Goal: Information Seeking & Learning: Find specific page/section

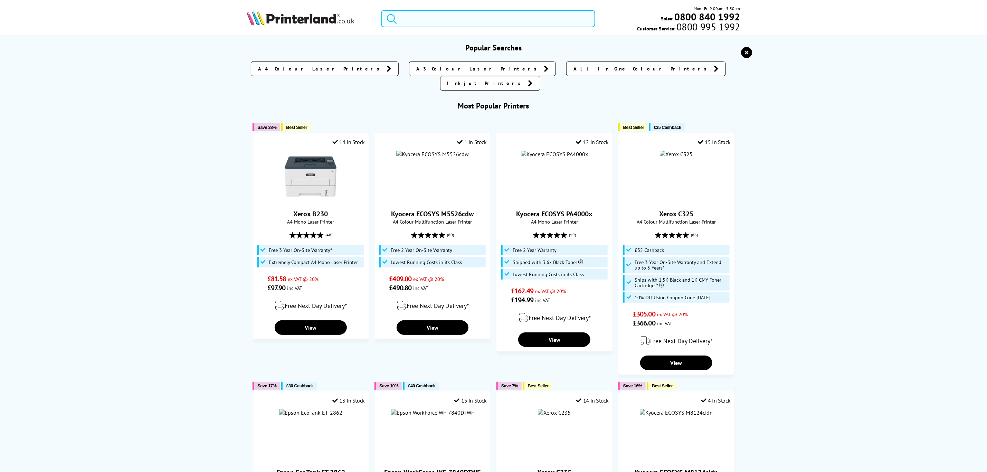
click at [520, 16] on input "search" at bounding box center [488, 18] width 214 height 17
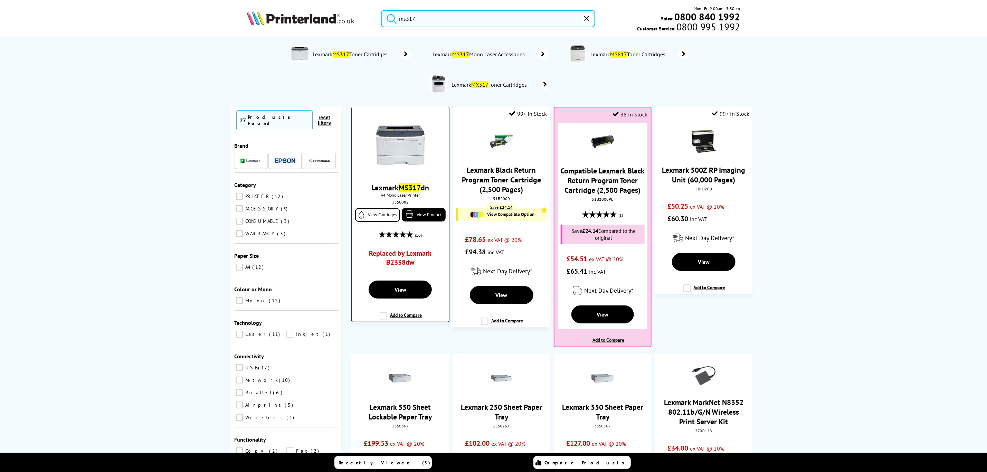
type input "ms317"
click at [409, 153] on img at bounding box center [401, 145] width 52 height 52
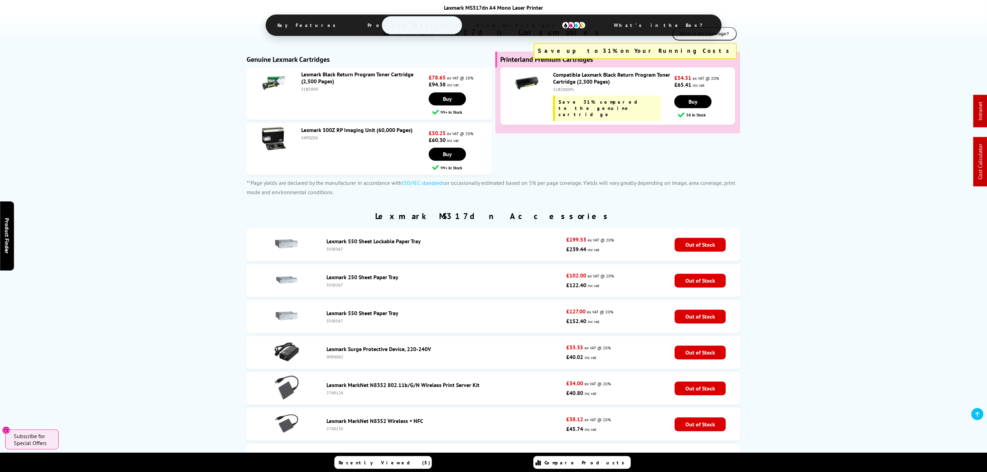
scroll to position [1240, 0]
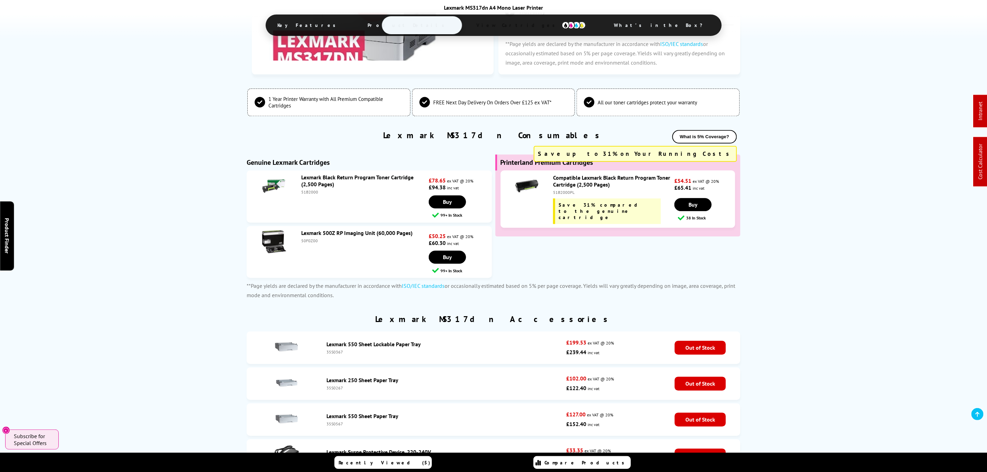
click at [553, 195] on div "51B2000PL" at bounding box center [613, 192] width 120 height 5
copy div "51B2000PL"
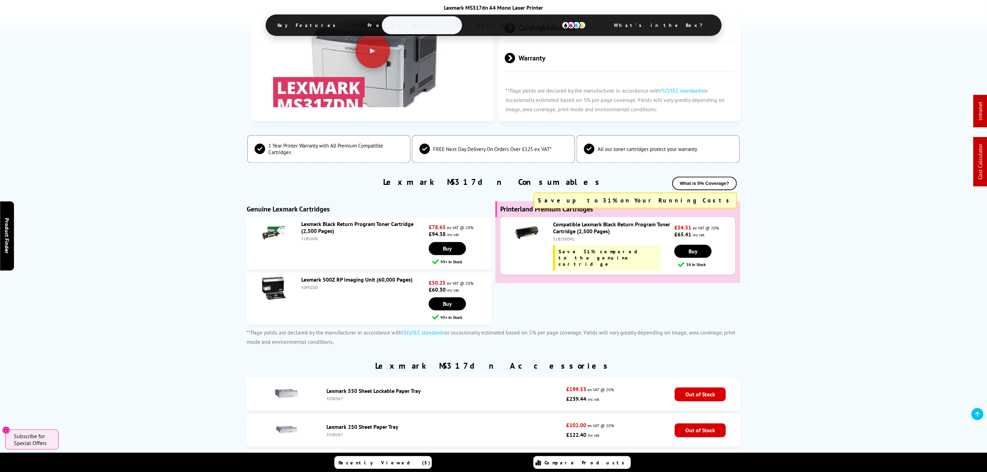
scroll to position [0, 0]
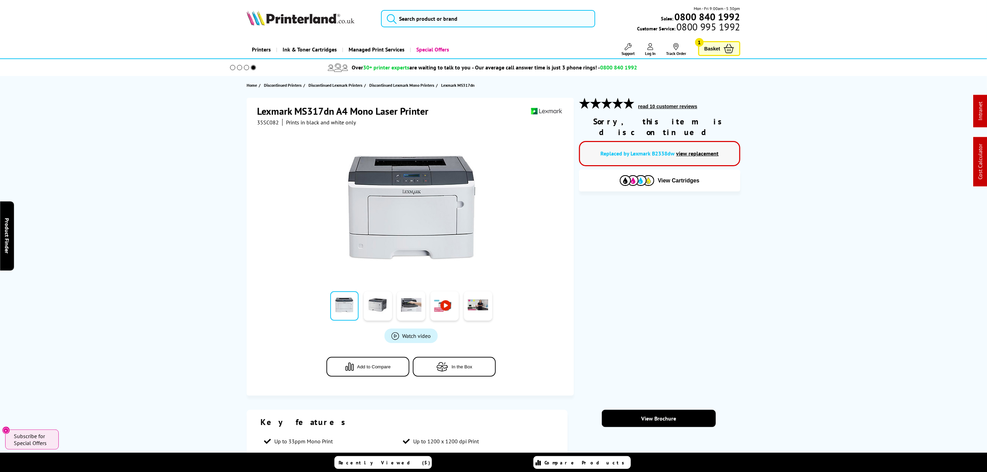
drag, startPoint x: 728, startPoint y: 289, endPoint x: 636, endPoint y: -46, distance: 347.4
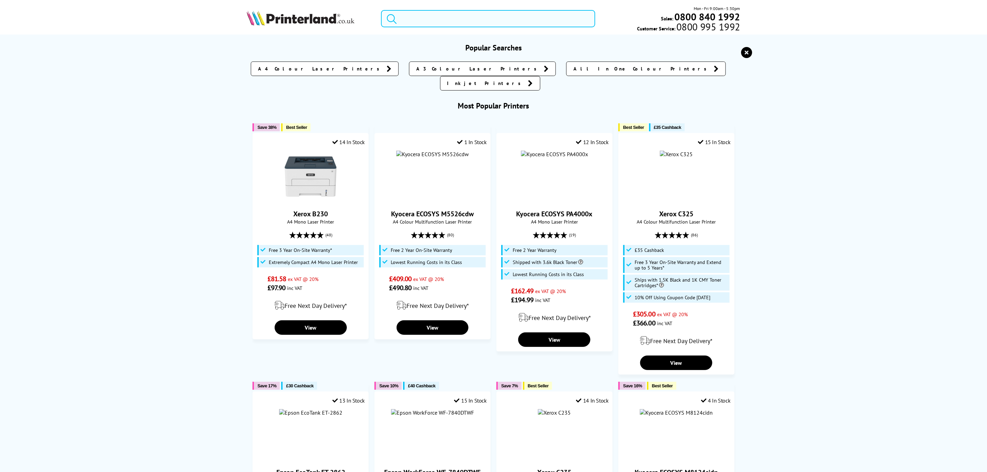
click at [540, 23] on input "search" at bounding box center [488, 18] width 214 height 17
paste input "SU828APL"
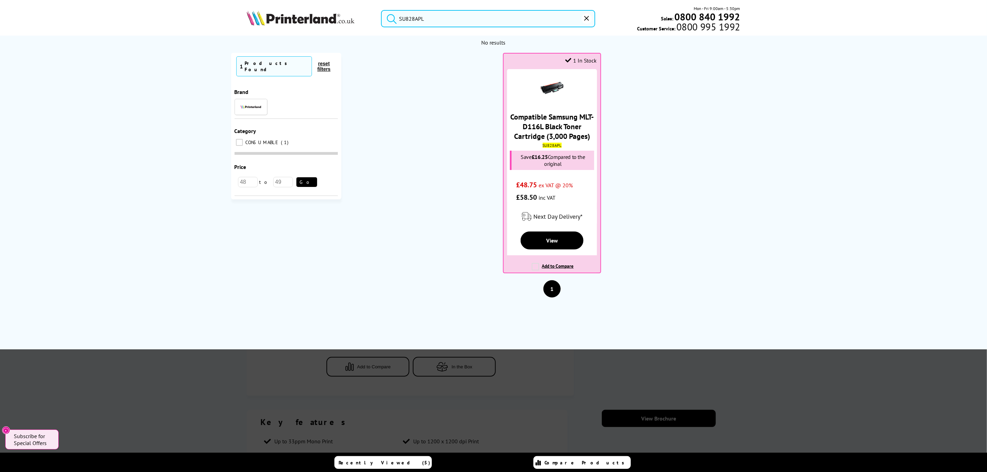
drag, startPoint x: 530, startPoint y: 20, endPoint x: 360, endPoint y: 48, distance: 172.3
click at [319, 36] on header "SU828APL Mon - Fri 9:00am - 5:30pm Sales: 0800 840 1992 Customer Service: 0800 …" at bounding box center [493, 29] width 987 height 59
paste input "V134"
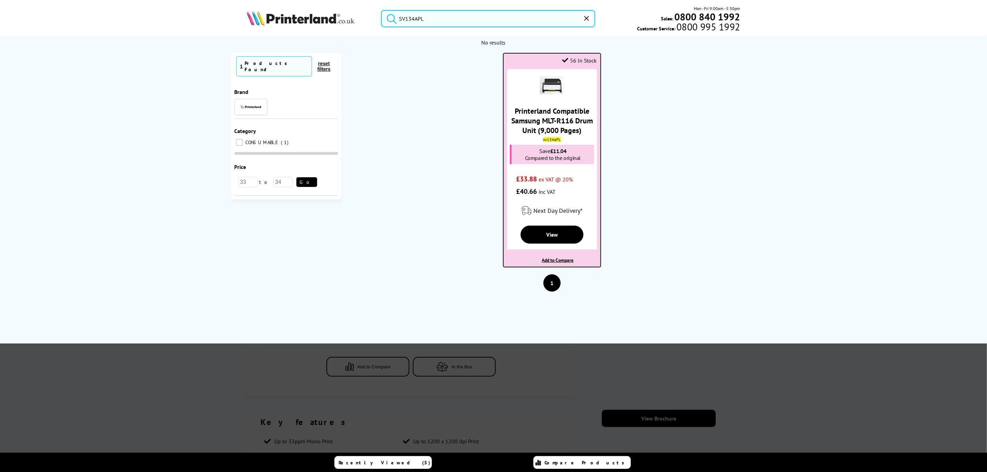
type input "SV134APL"
click at [556, 125] on link "Printerland Compatible Samsung MLT-R116 Drum Unit (9,000 Pages)" at bounding box center [552, 120] width 82 height 29
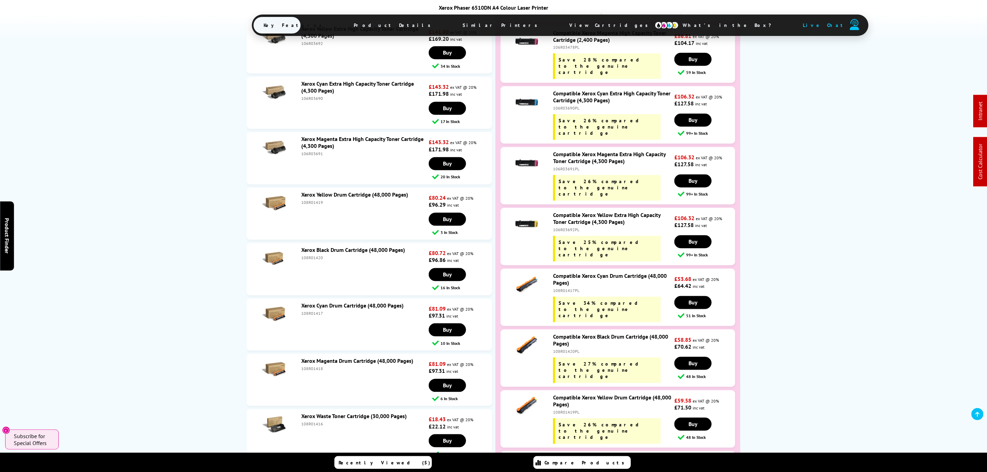
scroll to position [2859, 0]
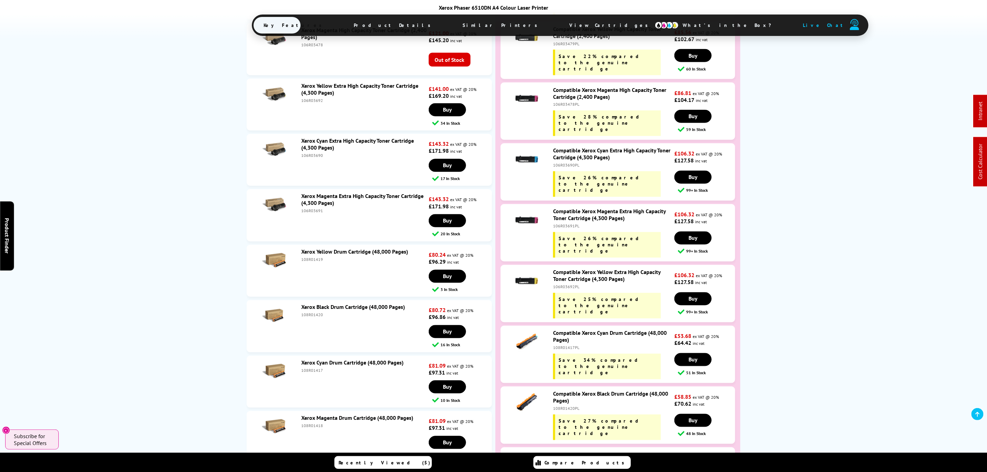
click at [309, 312] on div "108R01420" at bounding box center [364, 314] width 126 height 5
copy div "108R01420"
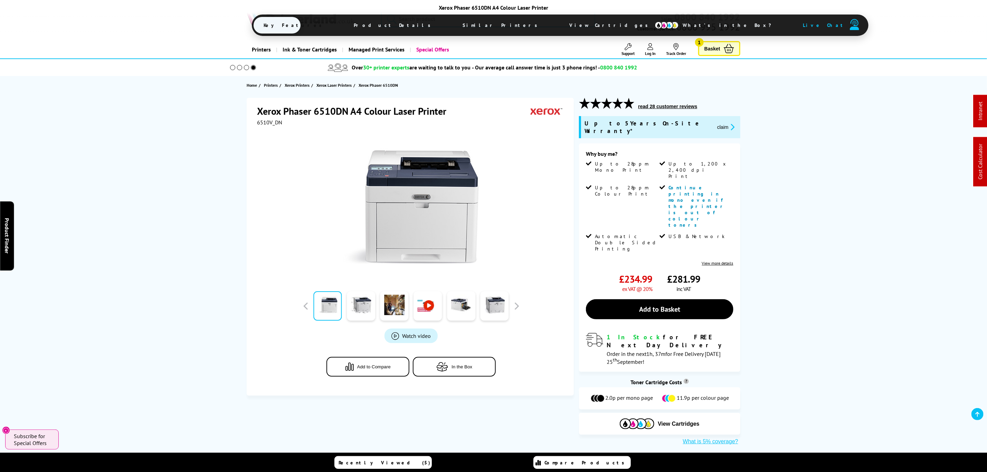
drag, startPoint x: 546, startPoint y: 350, endPoint x: 538, endPoint y: 54, distance: 295.6
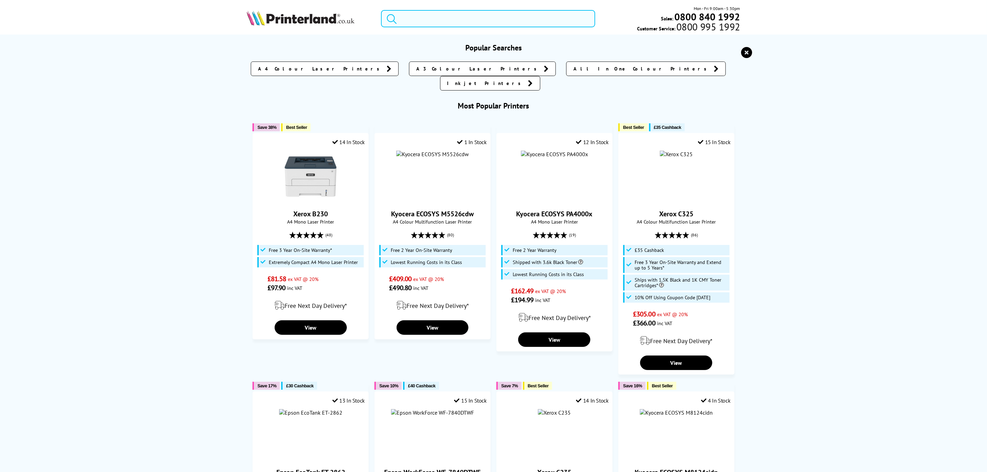
click at [528, 21] on input "search" at bounding box center [488, 18] width 214 height 17
paste input "5105C002"
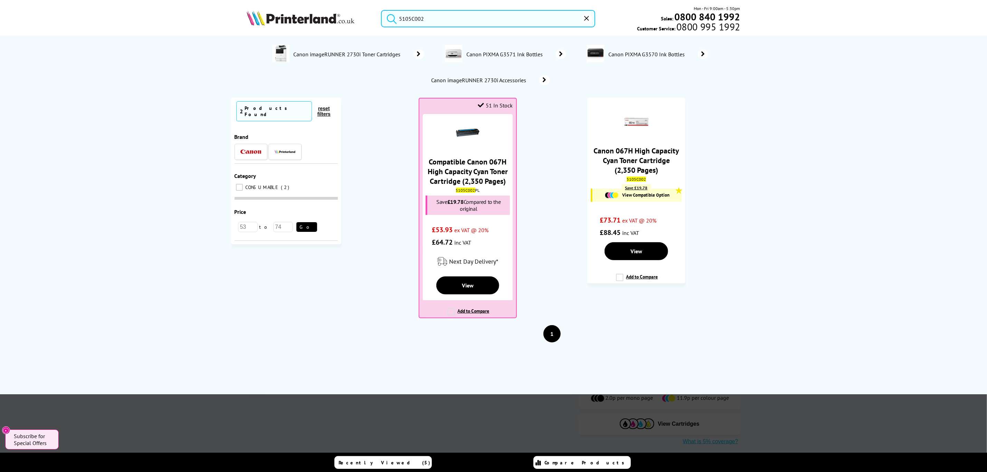
drag, startPoint x: 449, startPoint y: 23, endPoint x: 395, endPoint y: 31, distance: 54.5
click at [395, 31] on div "5105C002 Mon - Fri 9:00am - 5:30pm Sales: 0800 840 1992 Customer Service: 0800 …" at bounding box center [493, 20] width 553 height 30
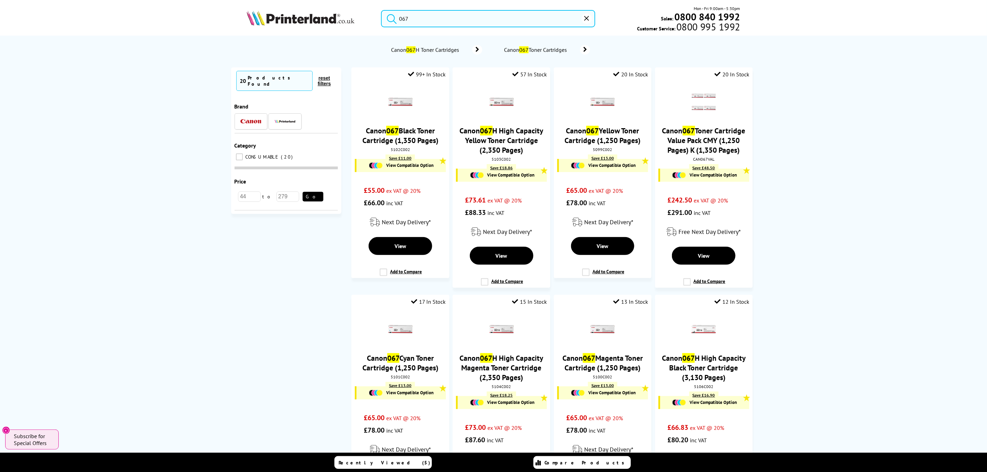
drag, startPoint x: 540, startPoint y: 19, endPoint x: 216, endPoint y: 7, distance: 325.0
click at [216, 7] on header "067 Mon - Fri 9:00am - 5:30pm Sales: 0800 840 1992 Customer Service: 0800 995 1…" at bounding box center [493, 29] width 987 height 59
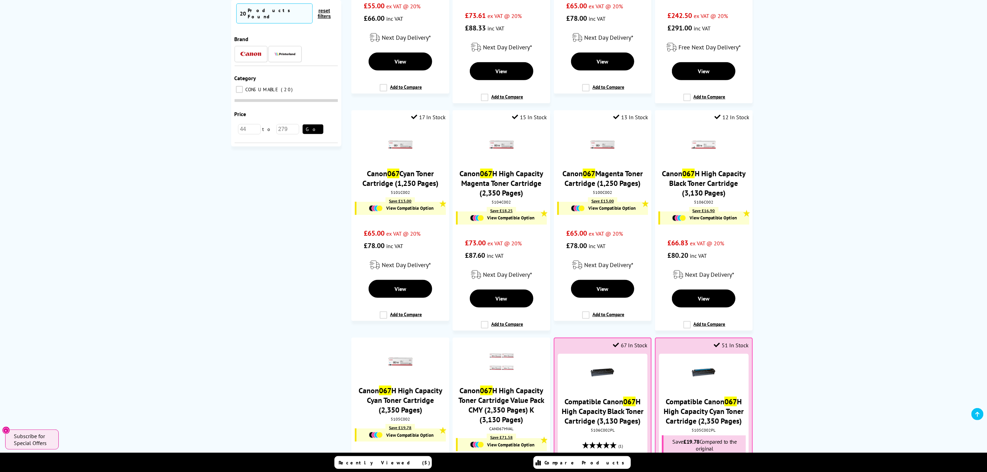
scroll to position [52, 0]
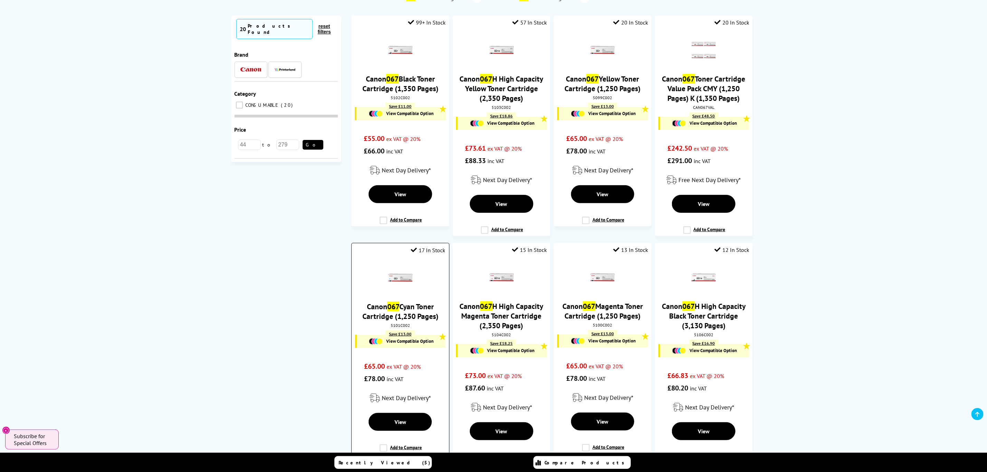
click at [405, 328] on div "5101C002" at bounding box center [400, 325] width 87 height 5
copy div "5101C002"
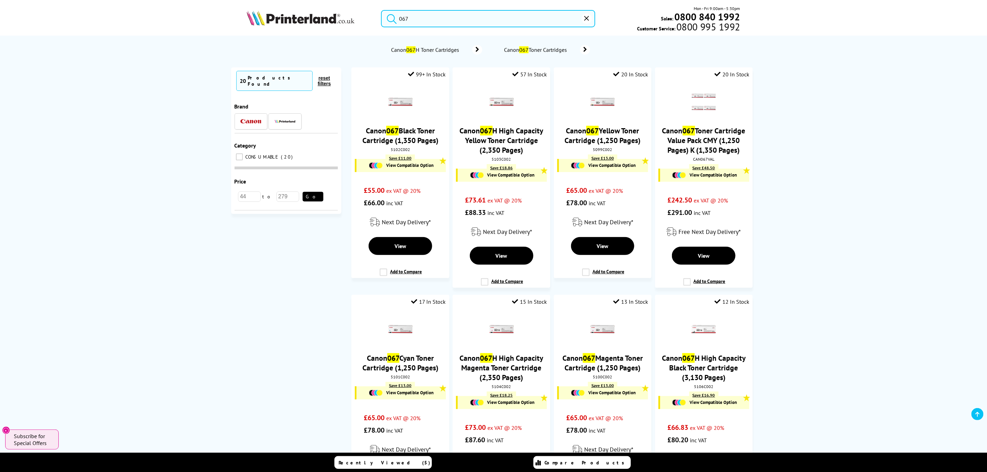
drag, startPoint x: 938, startPoint y: 265, endPoint x: 620, endPoint y: 19, distance: 402.1
drag, startPoint x: 555, startPoint y: 20, endPoint x: 363, endPoint y: 26, distance: 191.9
click at [368, 24] on div "067 Mon - Fri 9:00am - 5:30pm Sales: 0800 840 1992 Customer Service: 0800 995 1…" at bounding box center [493, 20] width 553 height 30
paste input "SV134APL"
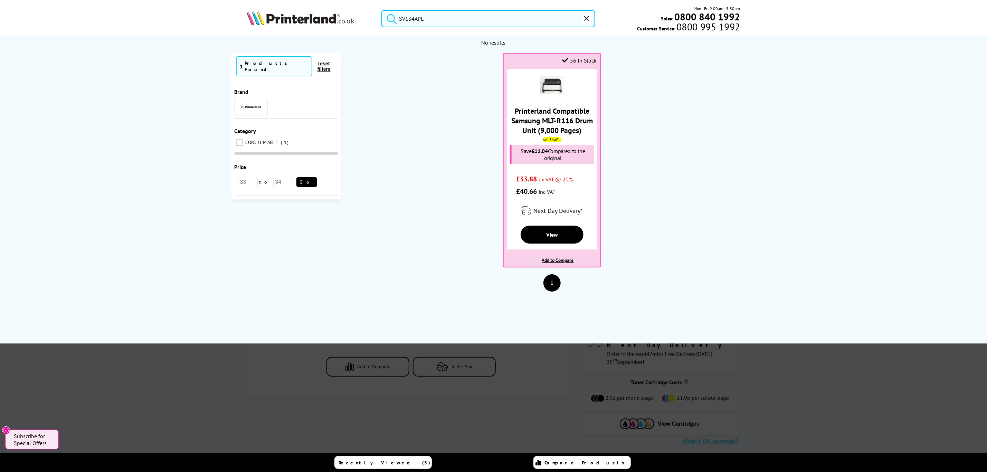
click at [521, 18] on input "SV134APL" at bounding box center [488, 18] width 214 height 17
drag, startPoint x: 521, startPoint y: 18, endPoint x: 190, endPoint y: 58, distance: 333.2
click at [214, 59] on header "SV134APL Mon - Fri 9:00am - 5:30pm Sales: 0800 840 1992 Customer Service: 0800 …" at bounding box center [493, 29] width 987 height 59
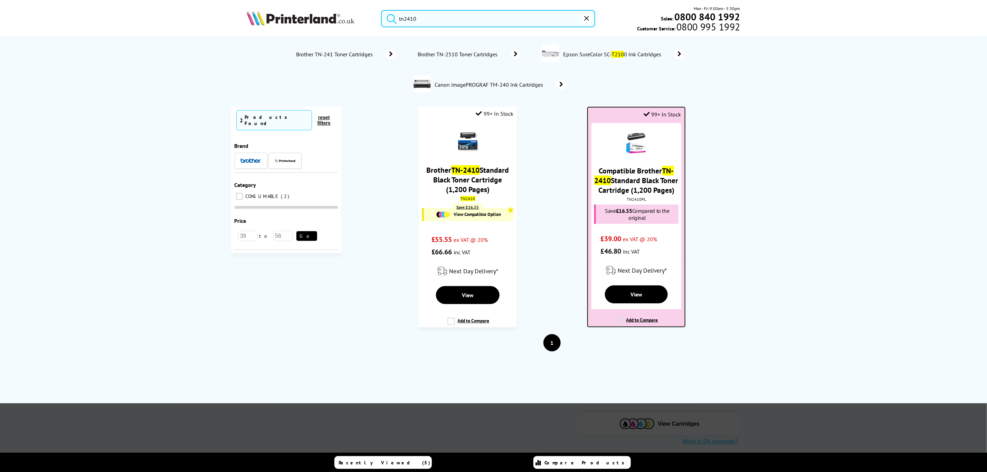
type input "tn2410"
click at [641, 200] on div "TN2410PL" at bounding box center [636, 199] width 86 height 5
click at [640, 200] on div "TN2410PL" at bounding box center [636, 199] width 86 height 5
copy div "TN2410PL"
click at [649, 193] on link "Compatible Brother TN-2410 Standard Black Toner Cartridge (1,200 Pages)" at bounding box center [637, 180] width 84 height 29
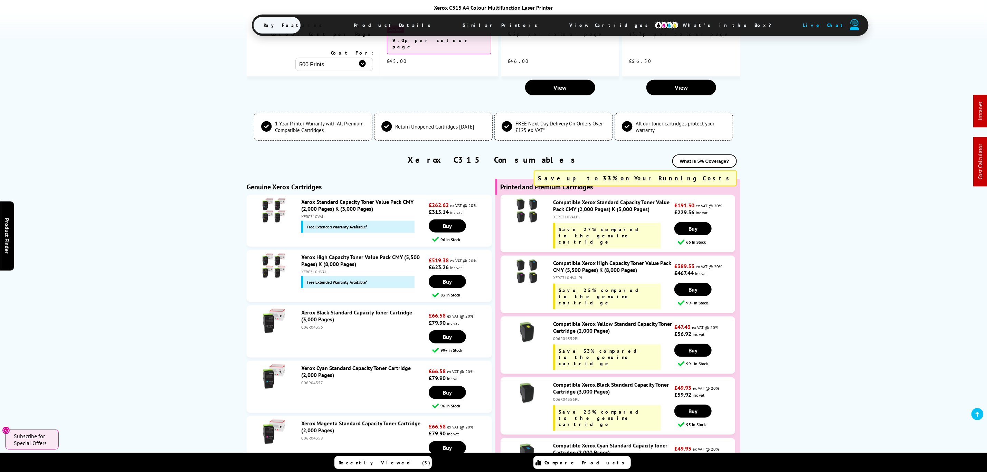
scroll to position [2437, 0]
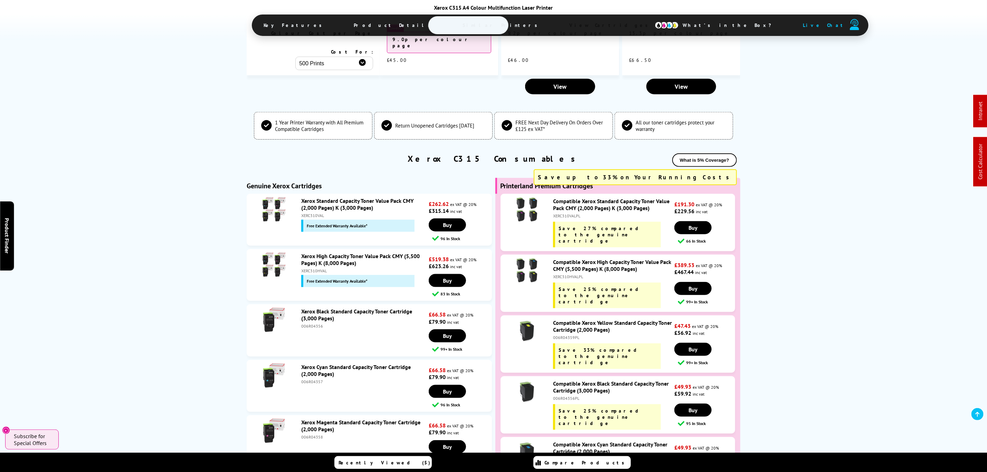
click at [575, 258] on div "Compatible Xerox High Capacity Toner Value Pack CMY (5,500 Pages) K (8,000 Page…" at bounding box center [612, 283] width 125 height 50
click at [575, 274] on div "XERC310HVALPL" at bounding box center [613, 276] width 120 height 5
copy div "XERC310HVALPL"
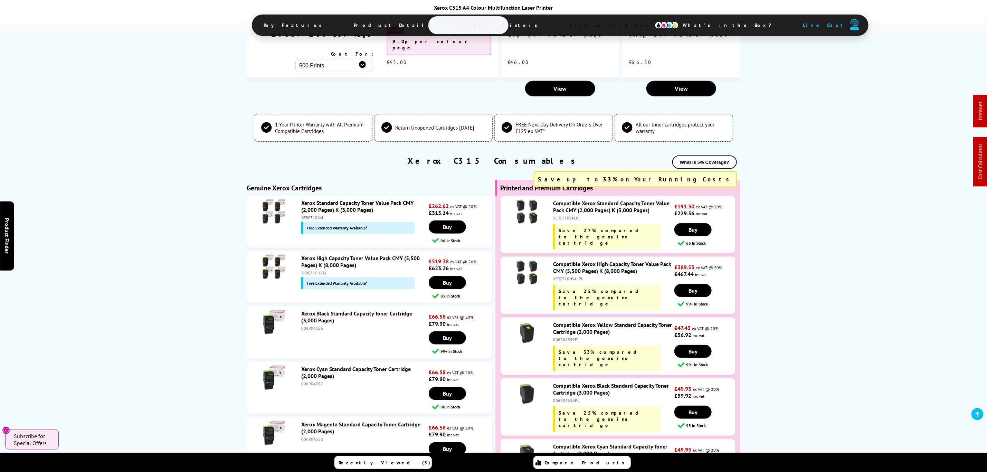
scroll to position [1259, 0]
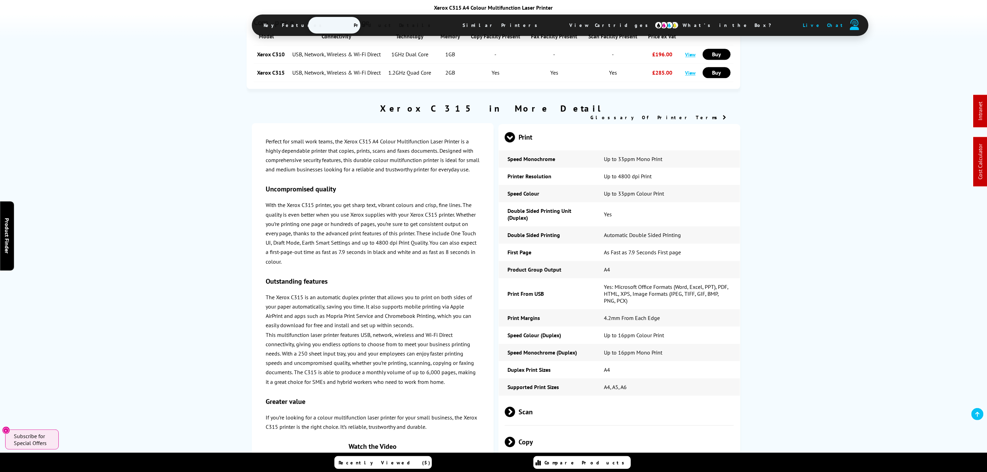
drag, startPoint x: 758, startPoint y: 346, endPoint x: 528, endPoint y: 23, distance: 396.7
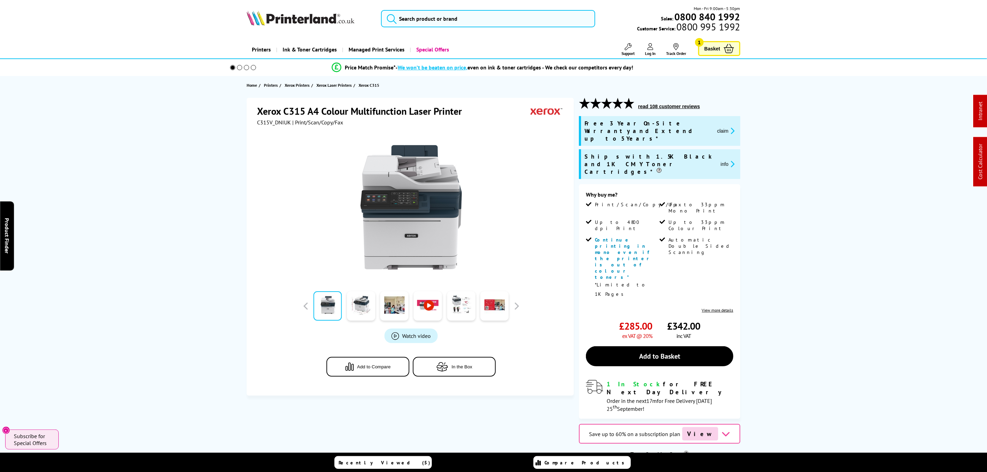
click at [473, 8] on div "Mon - Fri 9:00am - 5:30pm Sales: 0800 840 1992 Customer Service: 0800 995 1992" at bounding box center [493, 20] width 553 height 30
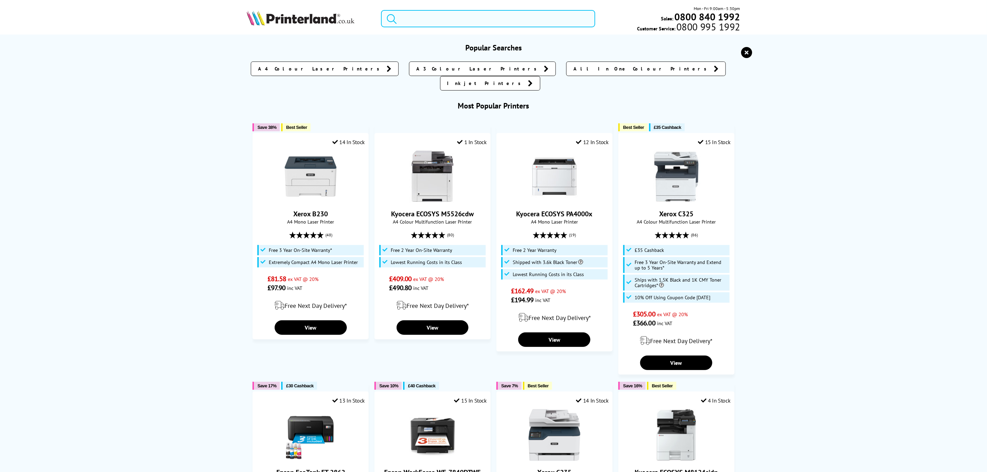
click at [468, 18] on input "search" at bounding box center [488, 18] width 214 height 17
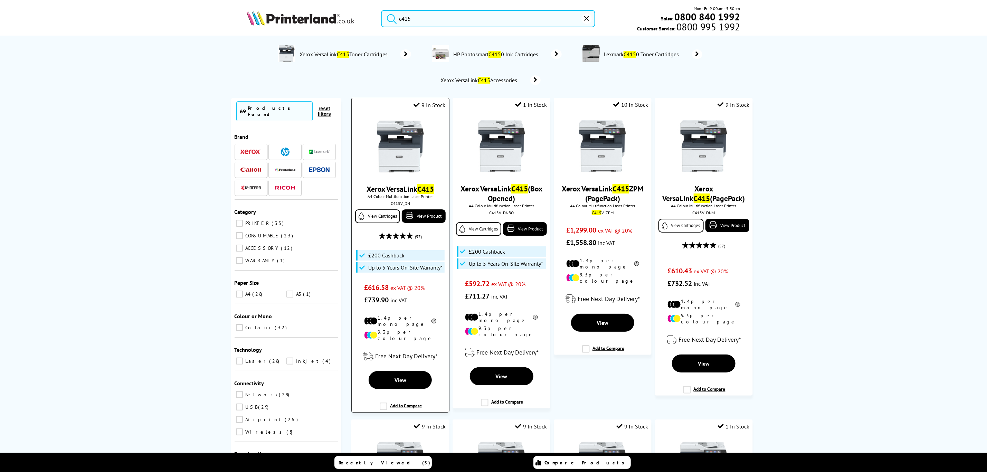
type input "c415"
click at [388, 166] on img at bounding box center [401, 147] width 52 height 52
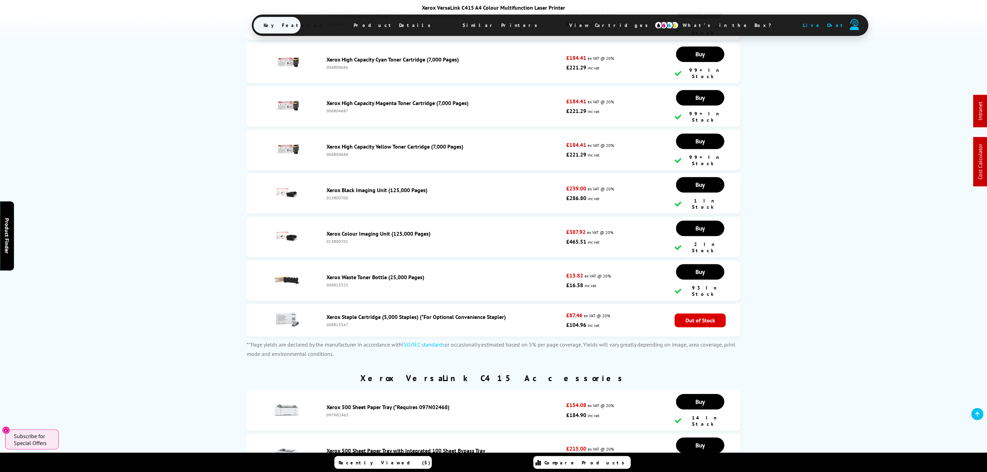
scroll to position [3050, 0]
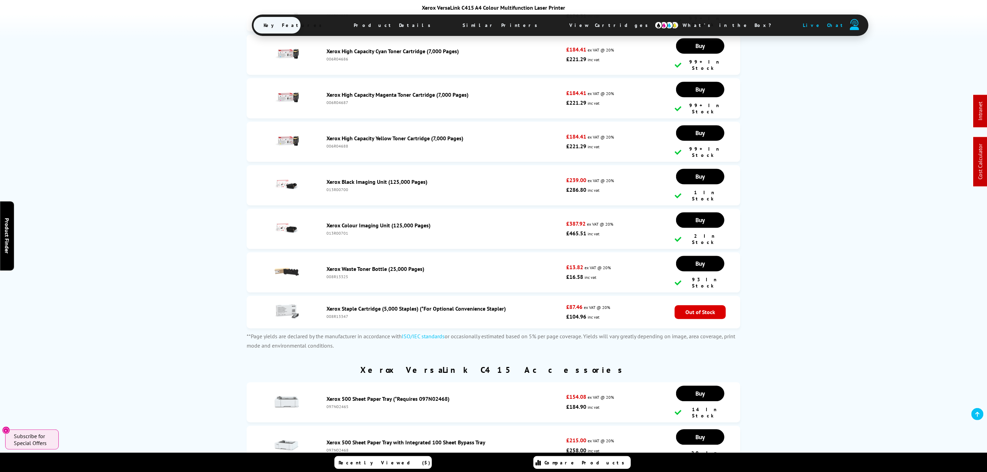
click at [335, 274] on div "008R13325" at bounding box center [445, 276] width 236 height 5
copy div "008R13325"
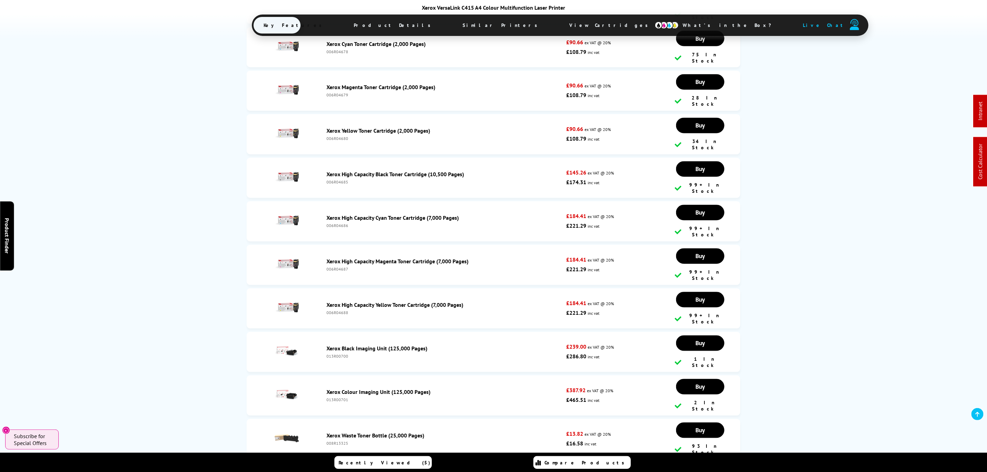
scroll to position [2791, 0]
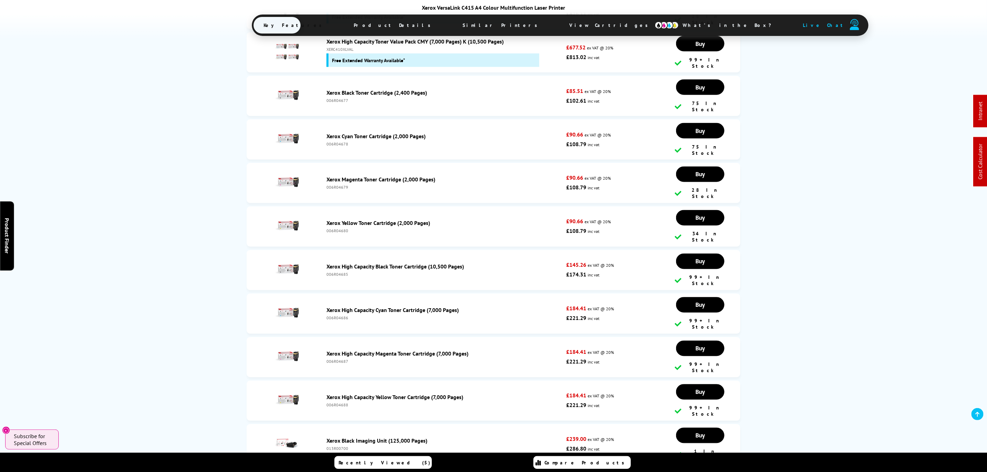
click at [336, 272] on div "006R04685" at bounding box center [445, 274] width 236 height 5
copy div "006R04685"
click at [337, 294] on li "Xerox High Capacity Cyan Toner Cartridge (7,000 Pages) 006R04686 £184.41 ex VAT…" at bounding box center [494, 314] width 494 height 40
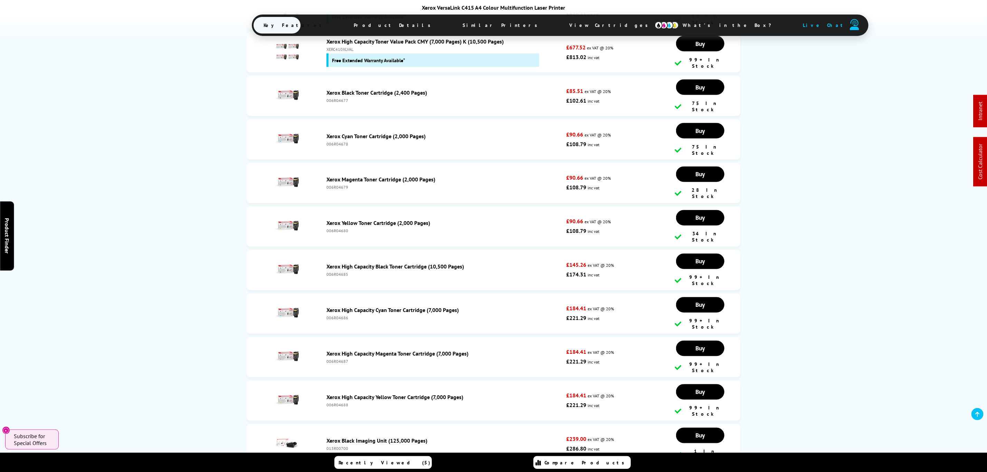
copy div "006R04686"
click at [335, 403] on div "006R04688" at bounding box center [445, 405] width 236 height 5
copy div "006R04688"
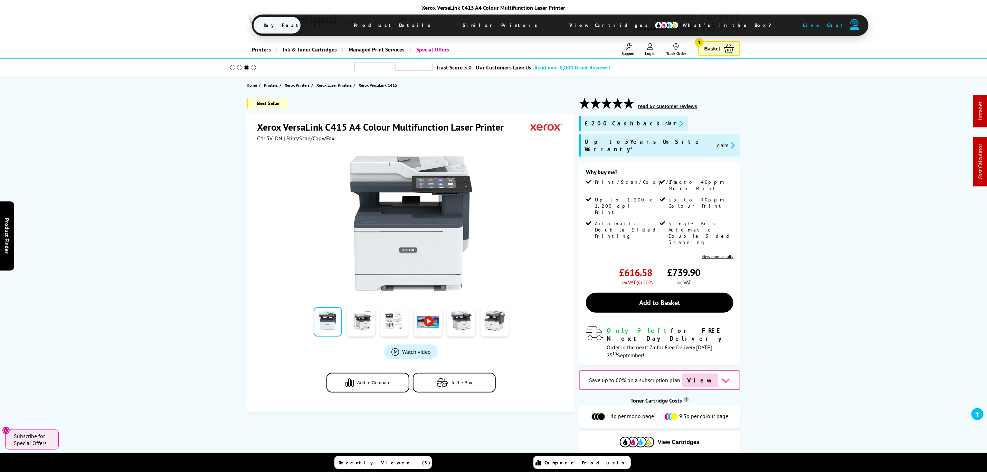
drag, startPoint x: 779, startPoint y: 175, endPoint x: 741, endPoint y: 32, distance: 147.4
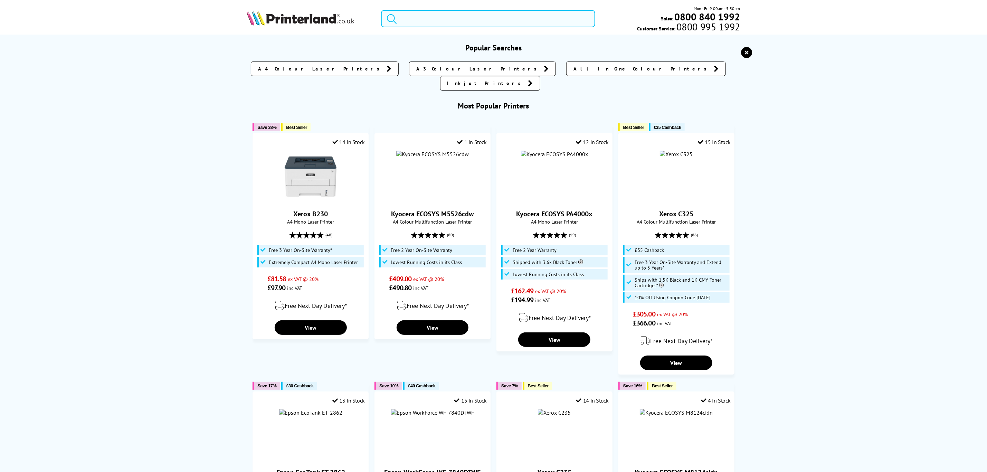
click at [537, 16] on input "search" at bounding box center [488, 18] width 214 height 17
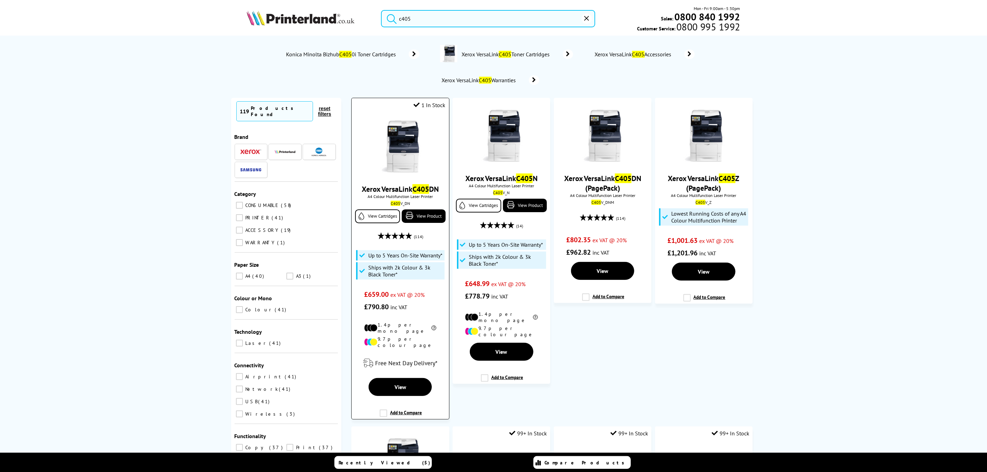
type input "c405"
click at [422, 159] on img at bounding box center [401, 147] width 52 height 52
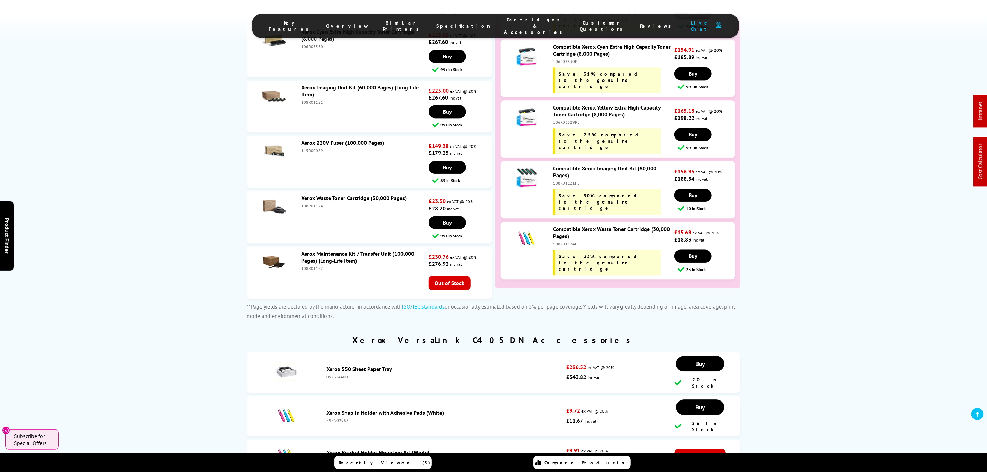
click at [311, 203] on div "108R01124" at bounding box center [364, 205] width 126 height 5
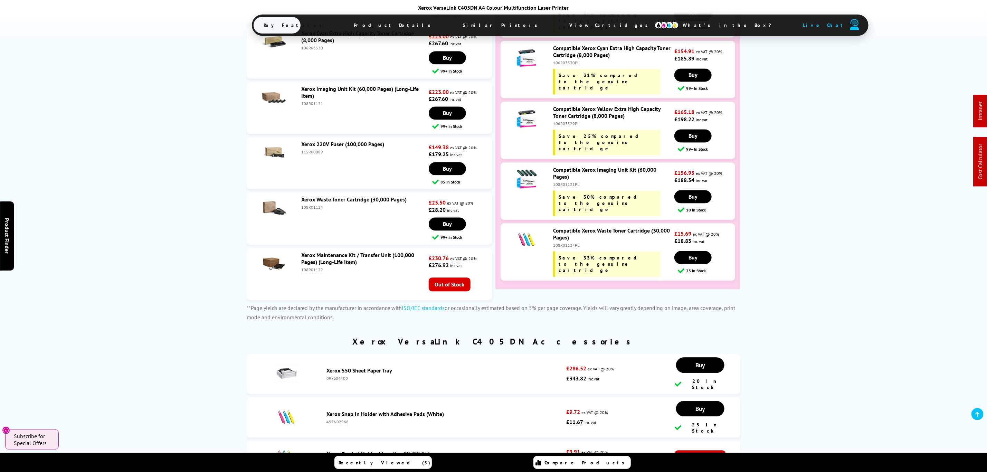
click at [311, 205] on div "108R01124" at bounding box center [364, 207] width 126 height 5
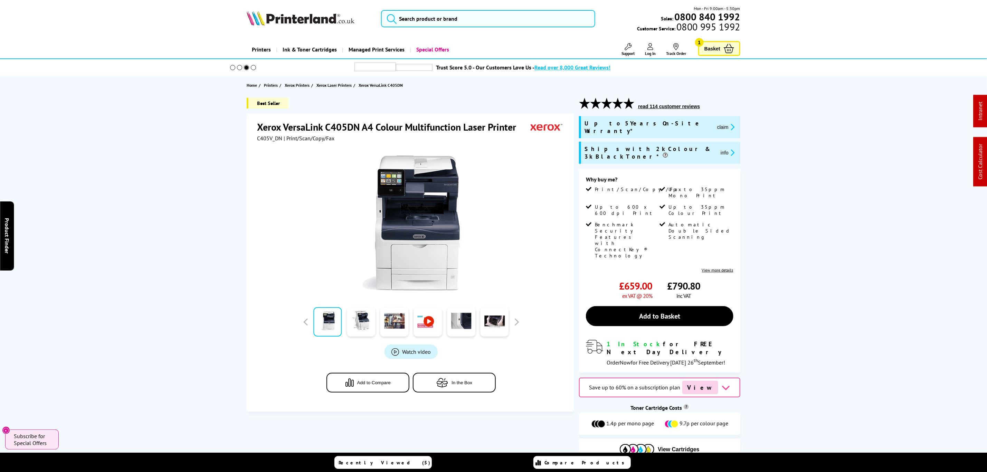
drag, startPoint x: 655, startPoint y: 284, endPoint x: 613, endPoint y: 26, distance: 261.2
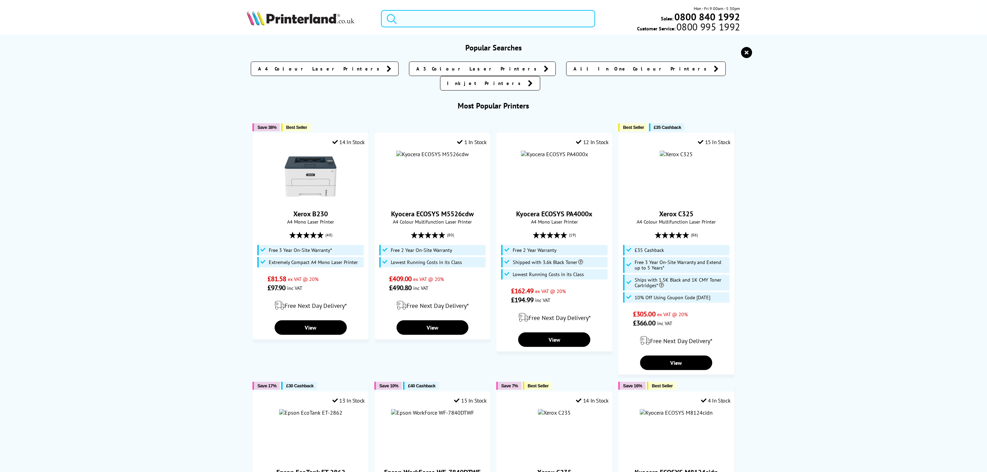
click at [548, 21] on input "search" at bounding box center [488, 18] width 214 height 17
paste input "54372"
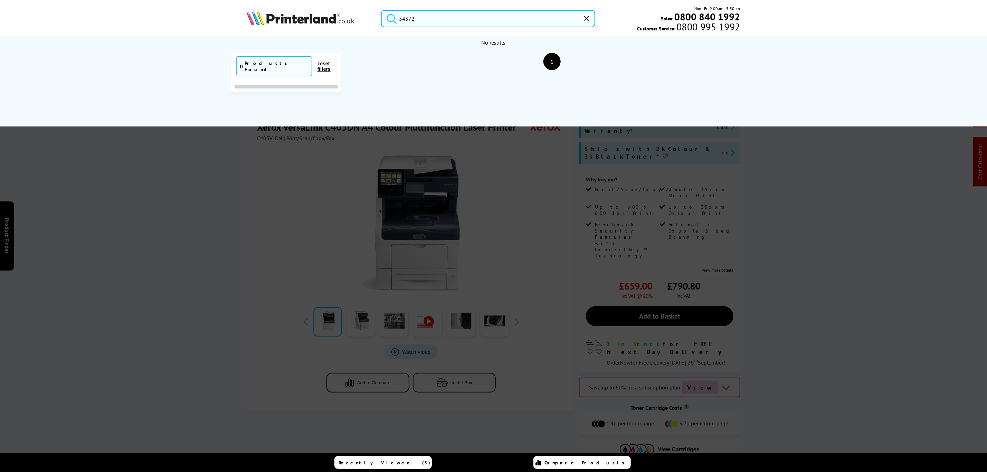
drag, startPoint x: 455, startPoint y: 25, endPoint x: 195, endPoint y: 41, distance: 260.7
click at [235, 28] on div "54372 Mon - Fri 9:00am - 5:30pm Sales: 0800 840 1992 Customer Service: 0800 995…" at bounding box center [493, 20] width 553 height 30
click at [554, 10] on input "54372" at bounding box center [488, 18] width 214 height 17
drag, startPoint x: 553, startPoint y: 16, endPoint x: 280, endPoint y: 18, distance: 272.7
click at [280, 18] on div "54372 Mon - Fri 9:00am - 5:30pm Sales: 0800 840 1992 Customer Service: 0800 995…" at bounding box center [493, 20] width 553 height 30
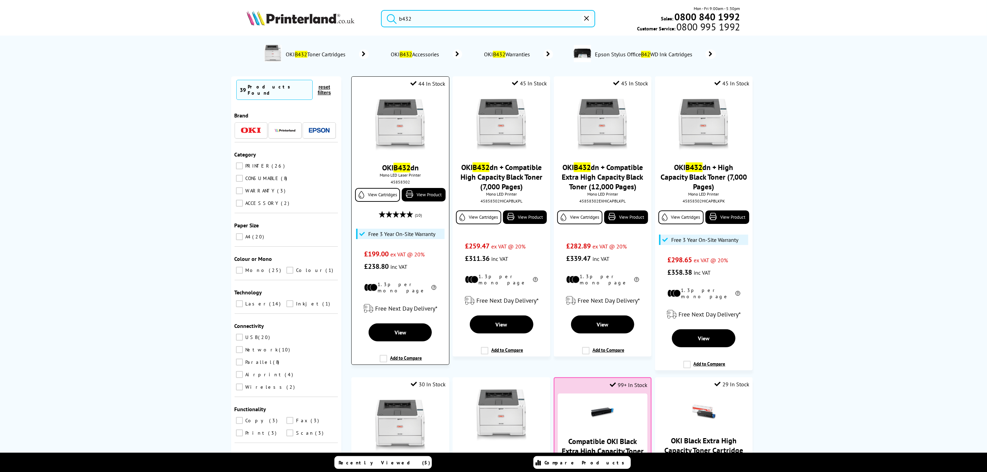
type input "b432"
click at [420, 117] on img at bounding box center [401, 125] width 52 height 52
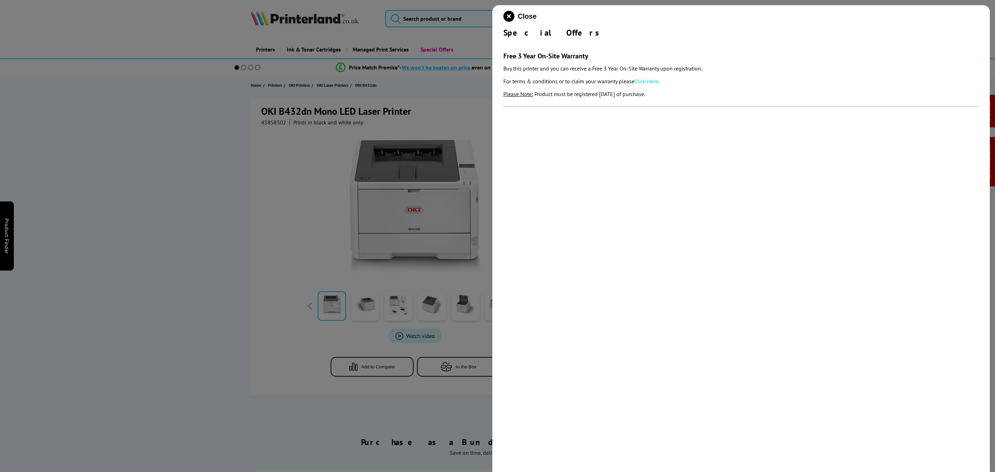
drag, startPoint x: 683, startPoint y: 95, endPoint x: 509, endPoint y: 30, distance: 185.8
click at [496, 55] on div "Close Special Offers Free 3 Year On-Site Warranty Buy this printer and you can …" at bounding box center [741, 241] width 498 height 472
copy section "Free 3 Year On-Site Warranty Buy this printer and you can receive a Free 3 Year…"
click at [508, 18] on icon "close modal" at bounding box center [509, 16] width 11 height 11
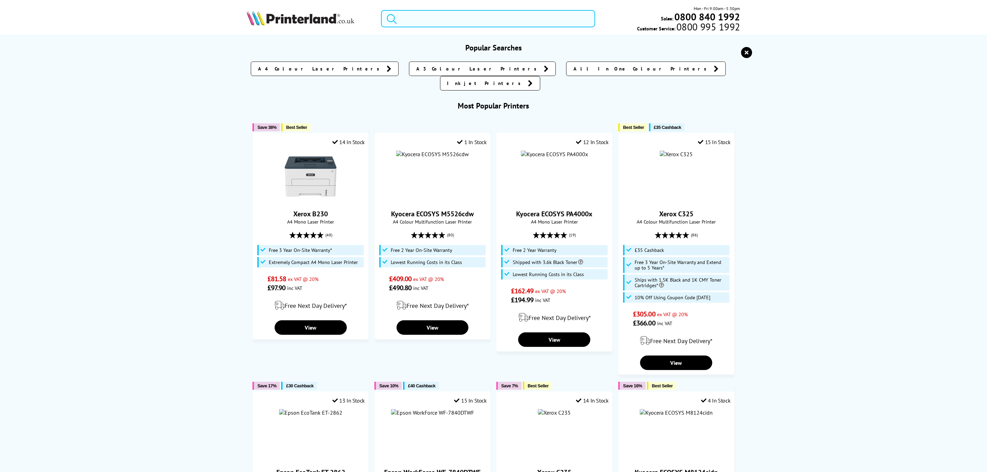
click at [480, 22] on input "search" at bounding box center [488, 18] width 214 height 17
paste input "P3150dn"
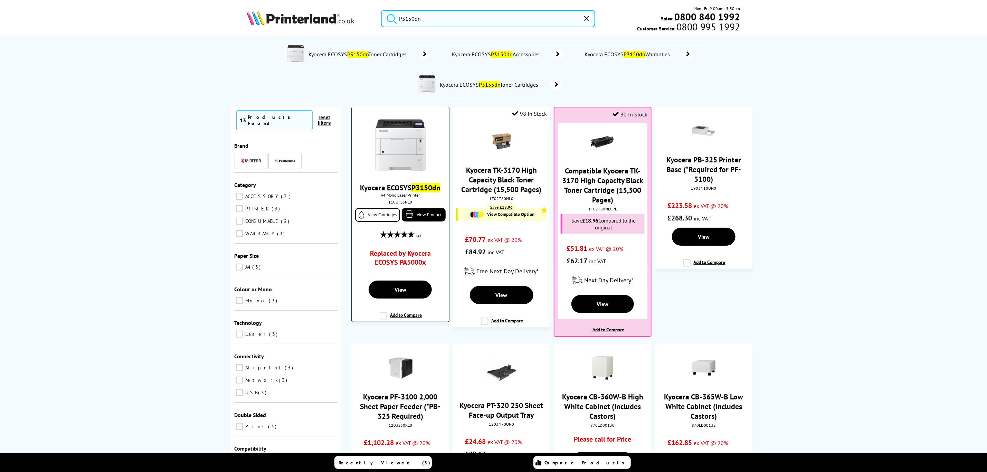
type input "P3150dn"
click at [403, 157] on img at bounding box center [401, 145] width 52 height 52
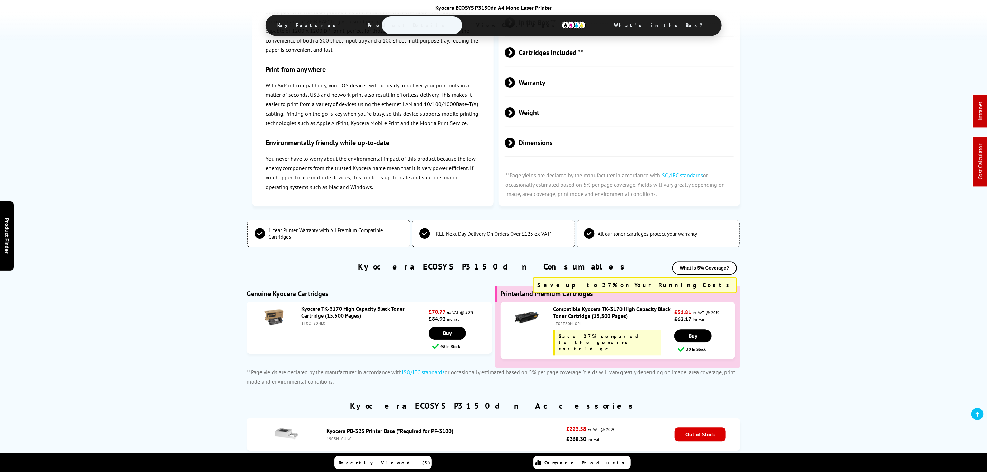
scroll to position [1088, 0]
